Goal: Transaction & Acquisition: Obtain resource

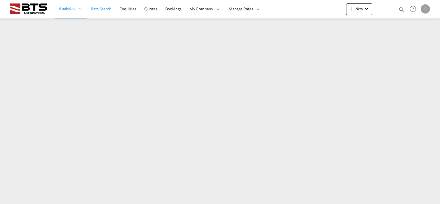
click at [105, 9] on span "Rate Search" at bounding box center [101, 8] width 21 height 5
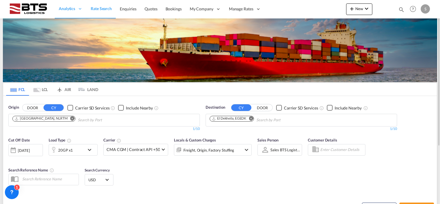
click at [252, 117] on md-icon "Remove" at bounding box center [251, 118] width 4 height 4
click at [236, 119] on body "Analytics Reports Dashboard Rate Search Enquiries Quotes Bookings" at bounding box center [220, 102] width 440 height 204
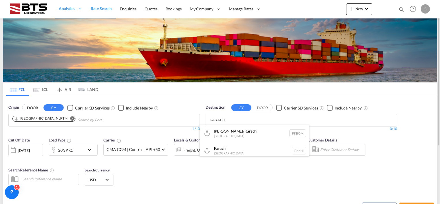
type input "KARACH"
click at [231, 153] on div "Karach i Pakistan PKKHI" at bounding box center [254, 150] width 109 height 17
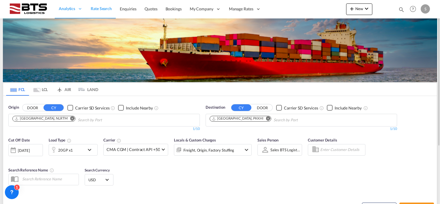
click at [265, 118] on body "Analytics Reports Dashboard Rate Search Enquiries Quotes Bookings" at bounding box center [220, 102] width 440 height 204
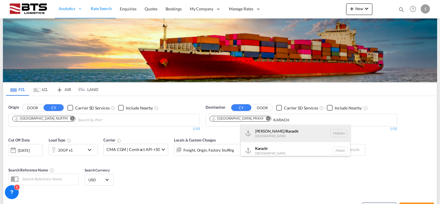
type input "KARACH"
click at [274, 134] on div "Muhammad Bin Qasim/ Karach i Pakistan PKBQM" at bounding box center [295, 133] width 109 height 17
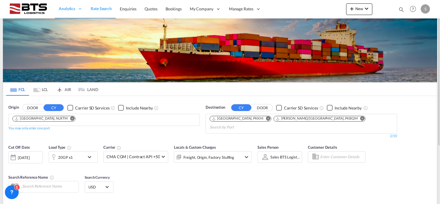
click at [92, 153] on md-icon "icon-chevron-down" at bounding box center [91, 156] width 10 height 7
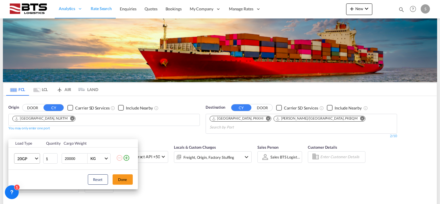
click at [37, 156] on md-select-value "20GP" at bounding box center [28, 158] width 23 height 10
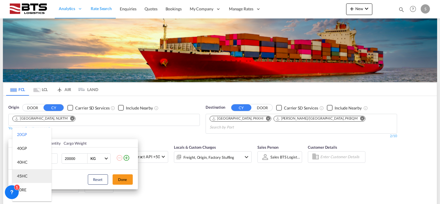
click at [24, 174] on div "45HC" at bounding box center [22, 176] width 11 height 6
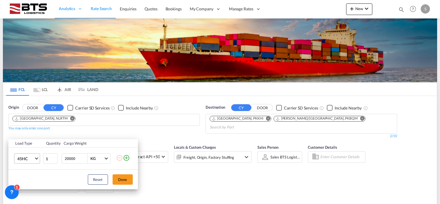
click at [36, 157] on span "Choose: \a45HC" at bounding box center [36, 157] width 3 height 3
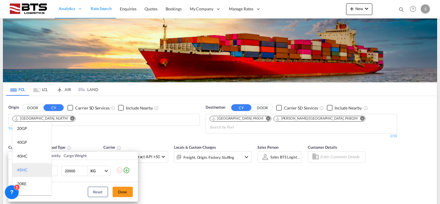
scroll to position [12, 0]
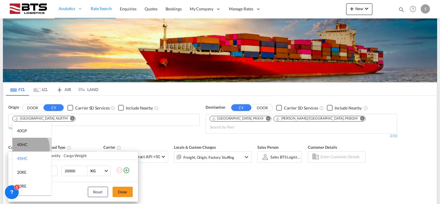
click at [26, 148] on md-option "40HC" at bounding box center [31, 145] width 39 height 14
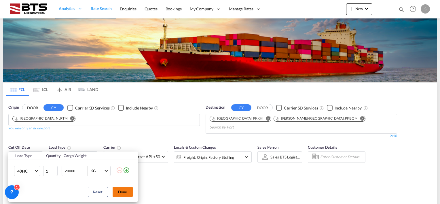
click at [126, 190] on button "Done" at bounding box center [123, 192] width 20 height 10
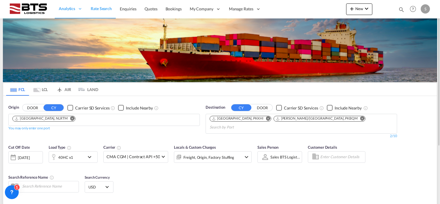
click at [196, 162] on div "Cut Off Date 01 Oct 2025 01/10/2025 Load Type 40HC x1 Carrier CMA CGM | Contrac…" at bounding box center [129, 156] width 249 height 30
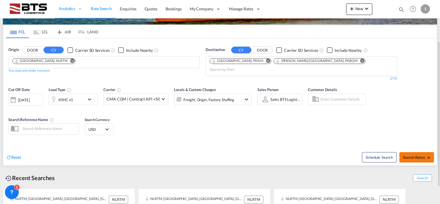
click at [406, 152] on button "Search Rates" at bounding box center [416, 157] width 35 height 10
type input "NLRTM to PKKHI,PKBQM / 1 Oct 2025"
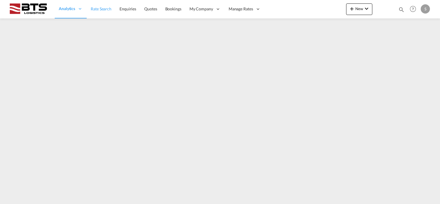
click at [95, 9] on span "Rate Search" at bounding box center [101, 8] width 21 height 5
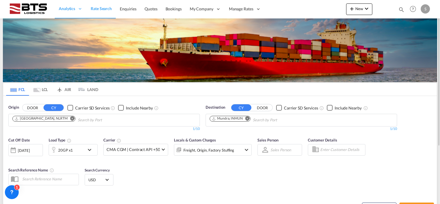
click at [248, 117] on md-icon "Remove" at bounding box center [247, 118] width 4 height 4
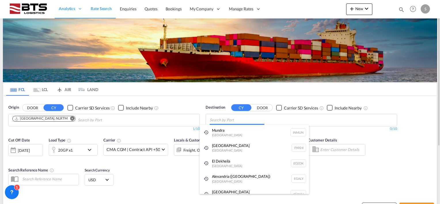
click at [228, 120] on body "Analytics Reports Dashboard Rate Search Enquiries Quotes Bookings" at bounding box center [220, 102] width 440 height 204
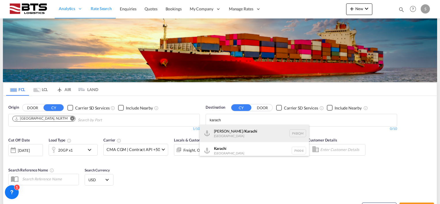
type input "karach"
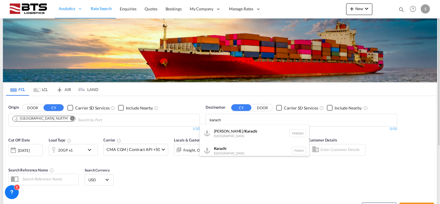
click at [227, 135] on div "Muhammad Bin Qasim/ Karach i Pakistan PKBQM" at bounding box center [254, 133] width 109 height 17
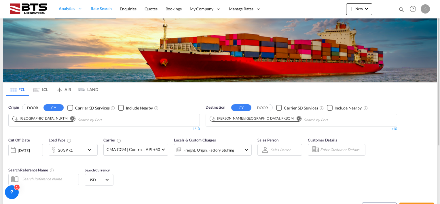
click at [295, 117] on body "Analytics Reports Dashboard Rate Search Enquiries Quotes Bookings" at bounding box center [220, 102] width 440 height 204
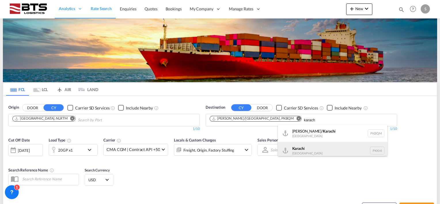
type input "karach"
click at [303, 150] on div "Karach i Pakistan PKKHI" at bounding box center [332, 150] width 109 height 17
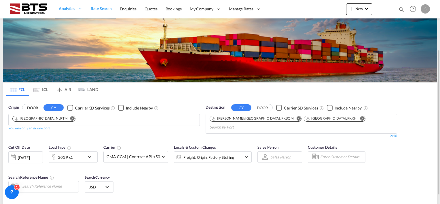
scroll to position [58, 0]
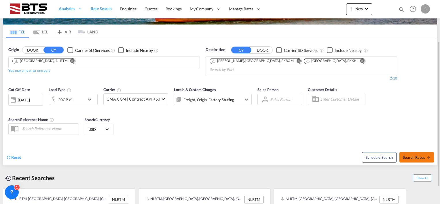
click at [408, 152] on button "Search Rates" at bounding box center [416, 157] width 35 height 10
type input "NLRTM to PKBQM,PKKHI / 1 Oct 2025"
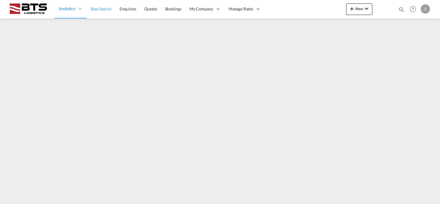
click at [97, 9] on span "Rate Search" at bounding box center [101, 8] width 21 height 5
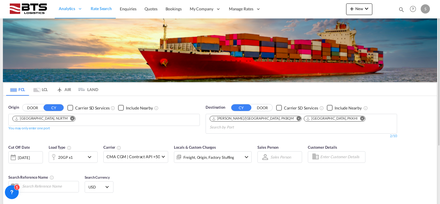
click at [360, 118] on md-icon "Remove" at bounding box center [362, 118] width 4 height 4
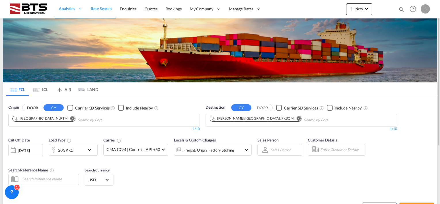
click at [296, 118] on md-icon "Remove" at bounding box center [298, 118] width 4 height 4
click at [249, 118] on input "Chips input." at bounding box center [237, 119] width 55 height 9
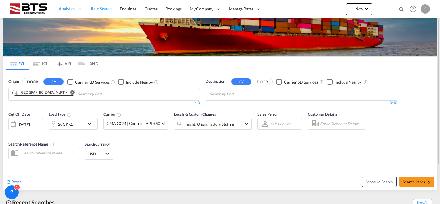
click at [248, 91] on body "Analytics Reports Dashboard Rate Search Enquiries Quotes Bookings" at bounding box center [220, 102] width 440 height 204
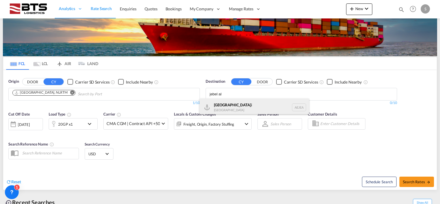
type input "jebel al"
click at [227, 107] on div "[GEOGRAPHIC_DATA] [GEOGRAPHIC_DATA]" at bounding box center [254, 106] width 109 height 17
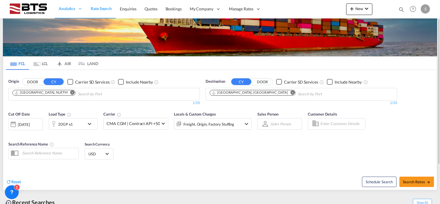
click at [92, 124] on md-icon "icon-chevron-down" at bounding box center [91, 123] width 10 height 7
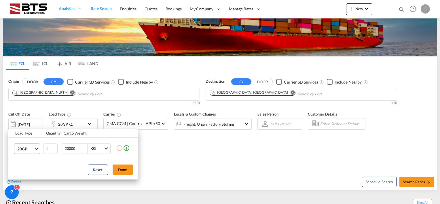
click at [39, 149] on md-select-value "20GP" at bounding box center [28, 149] width 23 height 10
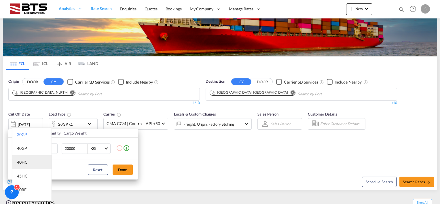
scroll to position [29, 0]
click at [30, 162] on md-option "20RE" at bounding box center [31, 161] width 39 height 14
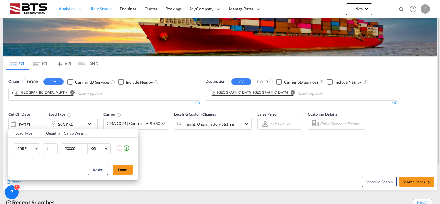
click at [119, 167] on button "Done" at bounding box center [123, 169] width 20 height 10
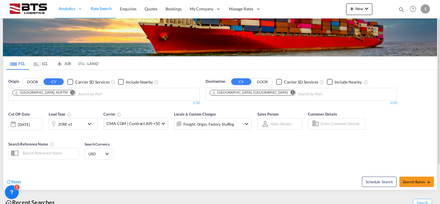
click at [200, 138] on div "Cut Off Date [DATE] [DATE] Load Type 20RE x1 Carrier CMA CGM | Contract API +50…" at bounding box center [220, 136] width 434 height 56
click at [411, 179] on button "Search Rates" at bounding box center [416, 181] width 35 height 10
type input "NLRTM to AEJEA / [DATE]"
